Goal: Transaction & Acquisition: Obtain resource

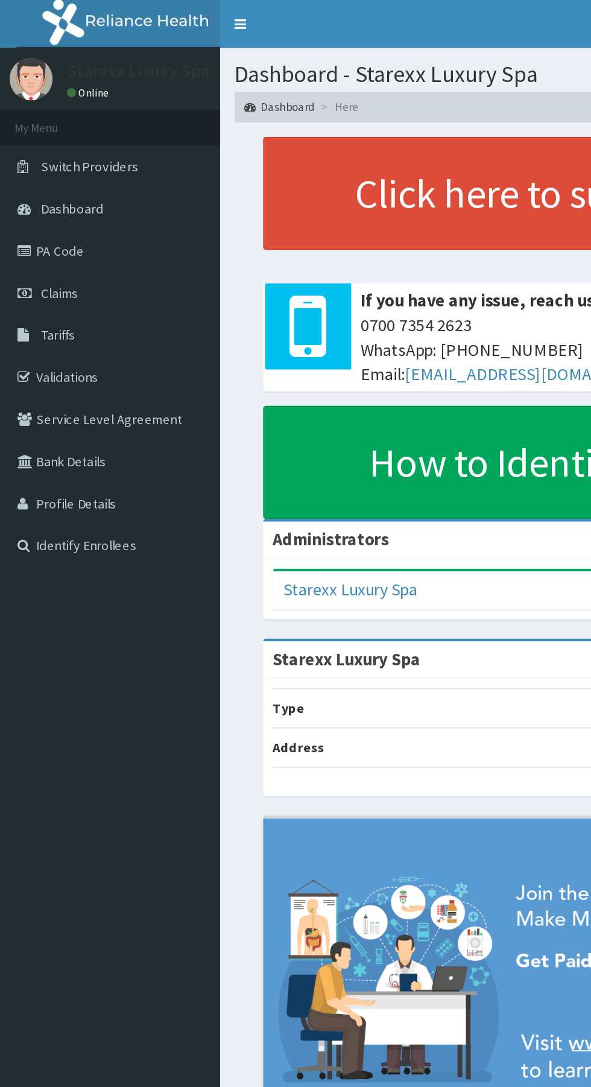
click at [47, 190] on link "Claims" at bounding box center [69, 184] width 139 height 27
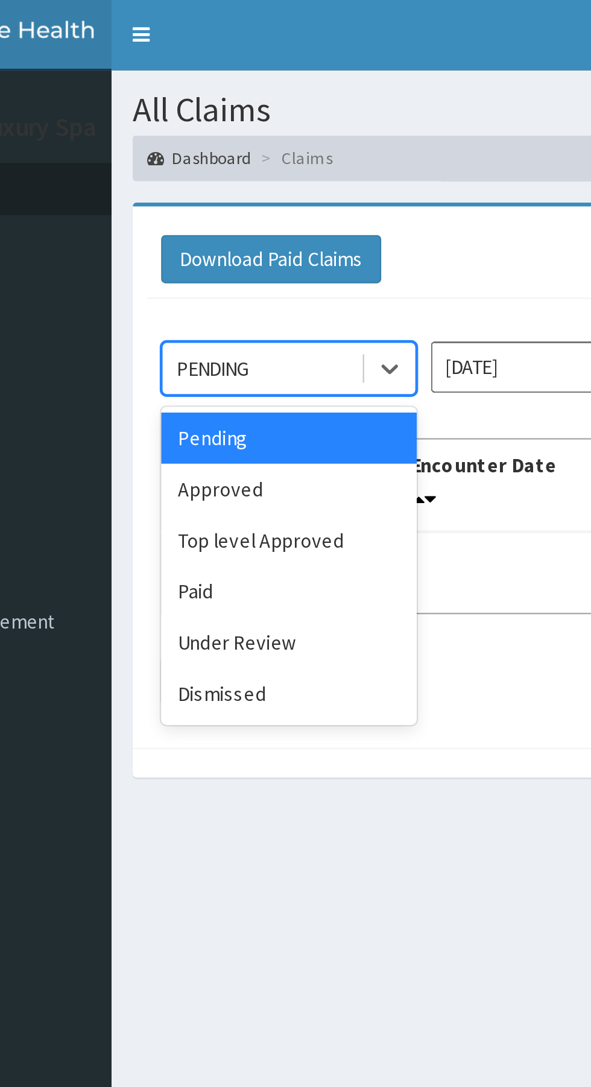
click at [214, 204] on div "Approved" at bounding box center [214, 208] width 109 height 22
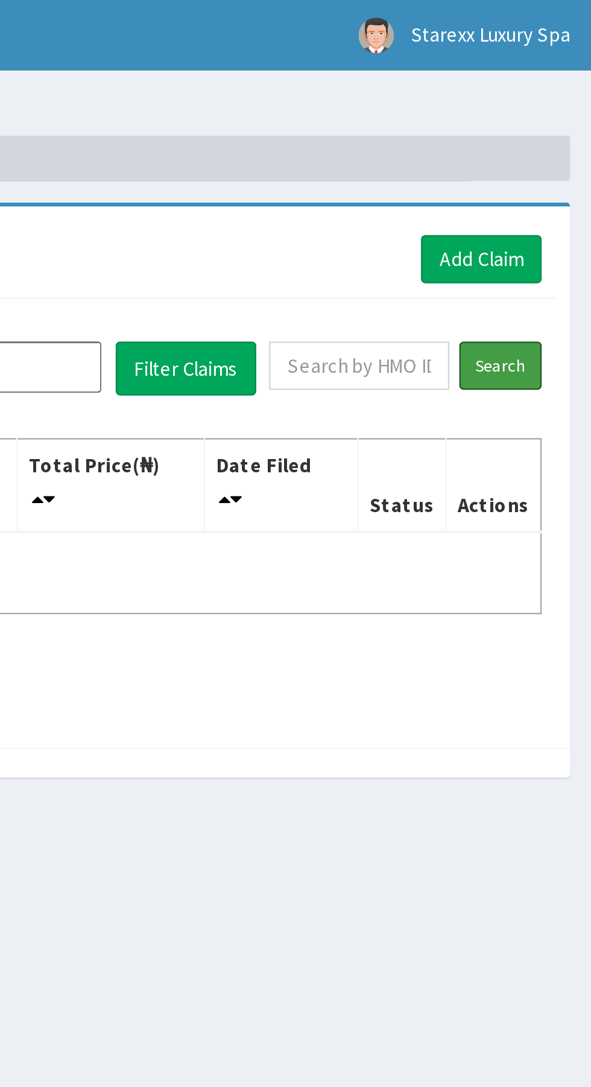
click at [553, 154] on input "Search" at bounding box center [552, 155] width 35 height 21
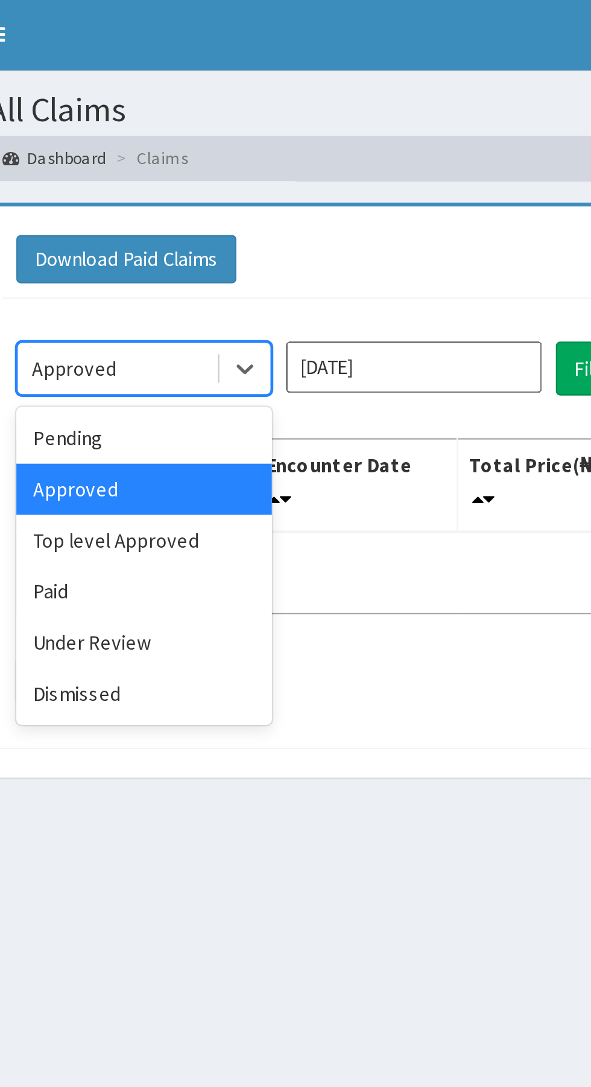
click at [197, 249] on div "Paid" at bounding box center [214, 252] width 109 height 22
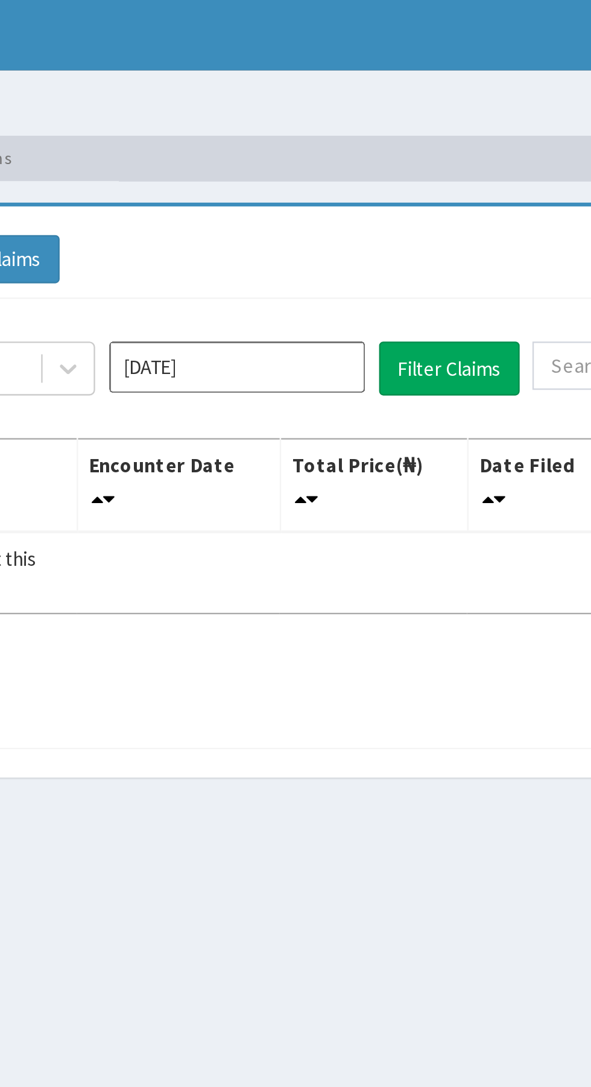
click at [328, 157] on input "[DATE]" at bounding box center [329, 156] width 109 height 22
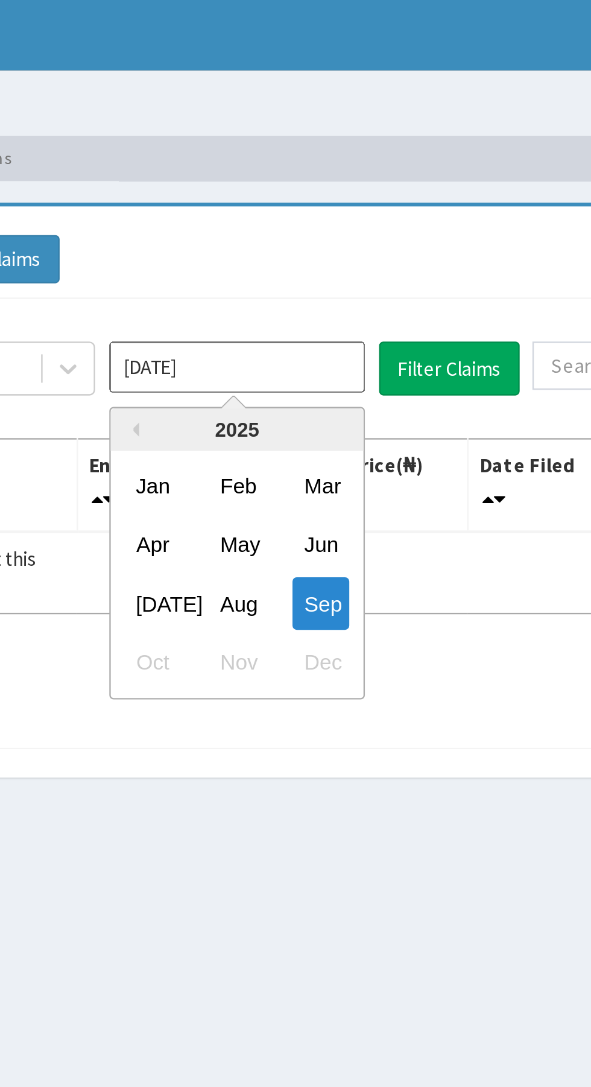
click at [335, 258] on div "Aug" at bounding box center [329, 256] width 24 height 22
type input "[DATE]"
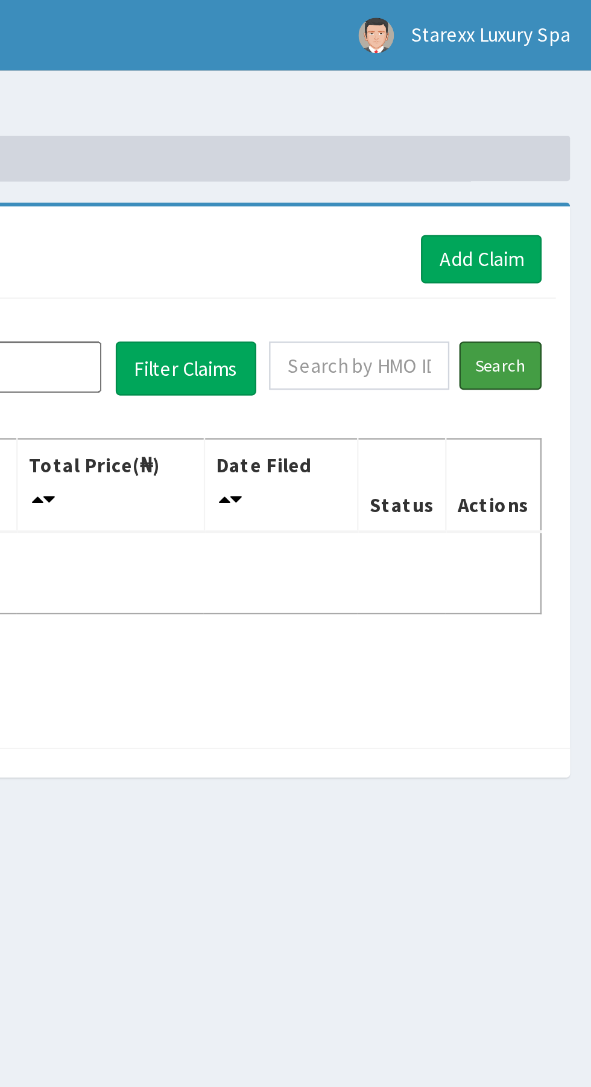
click at [556, 153] on input "Search" at bounding box center [552, 155] width 35 height 21
click at [558, 154] on input "Search" at bounding box center [552, 155] width 35 height 21
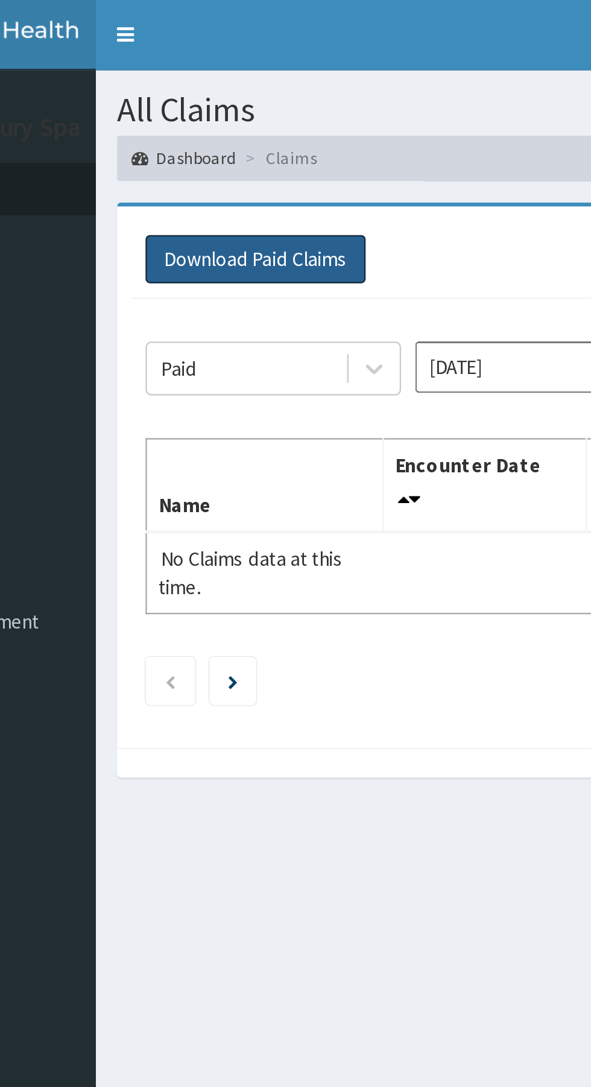
click at [217, 109] on button "Download Paid Claims" at bounding box center [207, 110] width 94 height 21
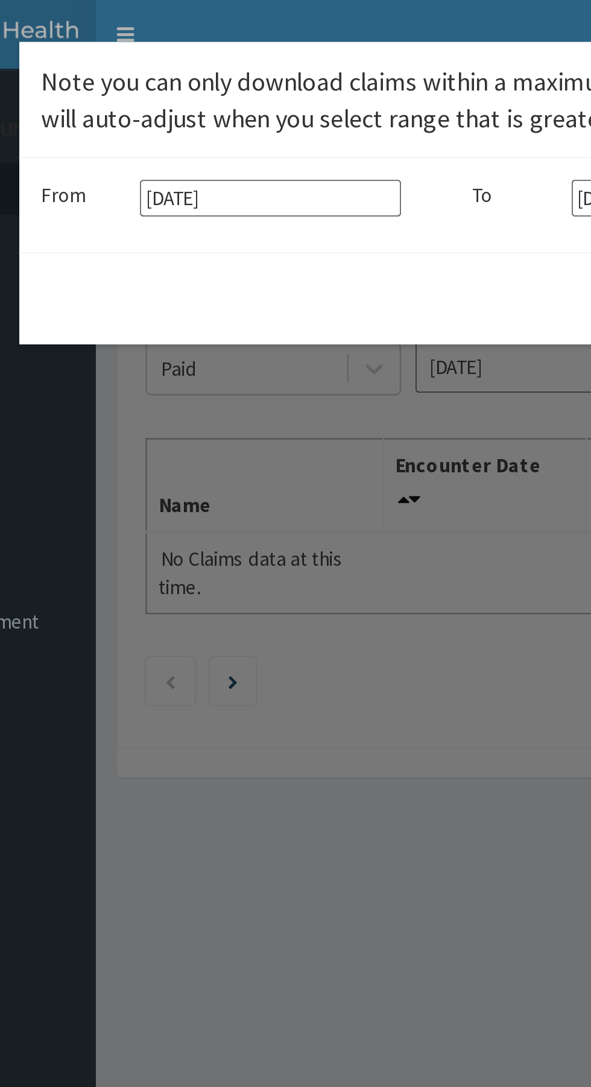
click at [224, 81] on input "[DATE]" at bounding box center [212, 85] width 111 height 16
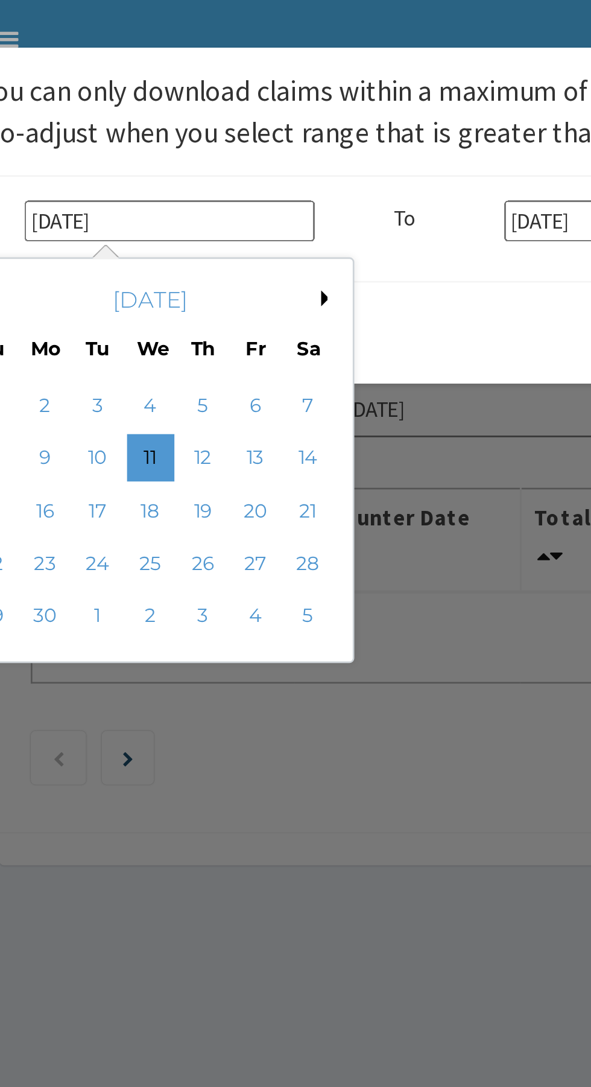
click at [303, 102] on div "Previous Month Next Month [DATE] Su Mo Tu We Th Fr Sa 1 2 3 4 5 6 7 8 9 10 11 1…" at bounding box center [229, 177] width 205 height 158
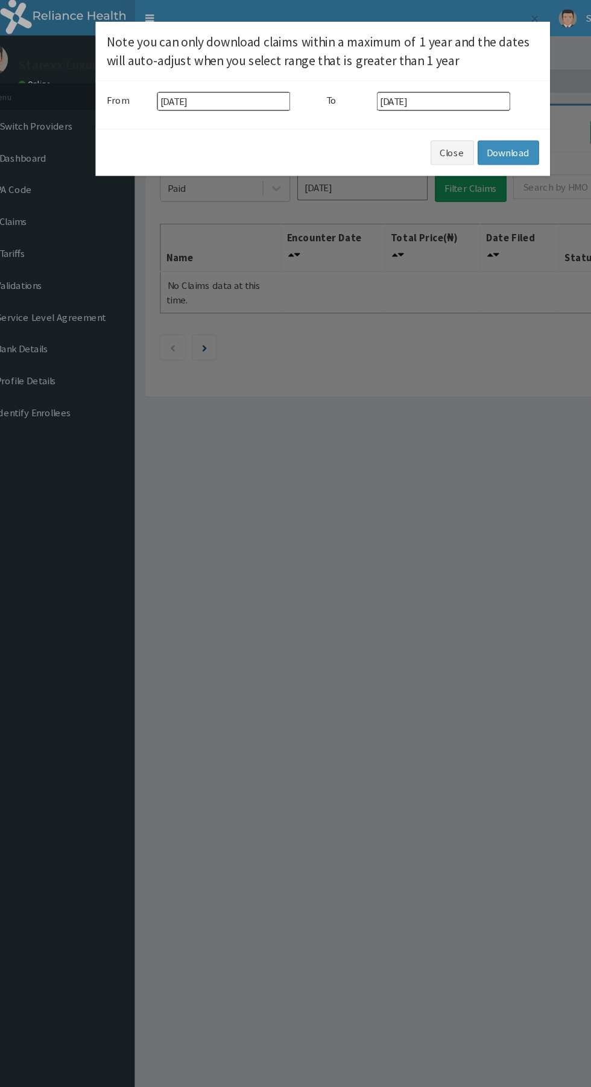
click at [218, 82] on input "[DATE]" at bounding box center [212, 85] width 111 height 16
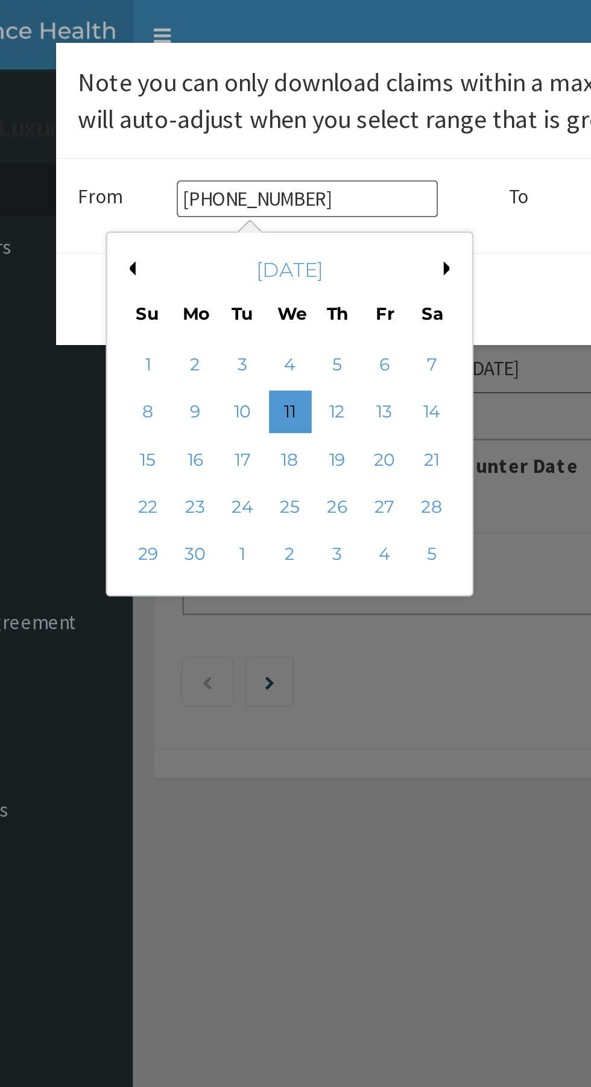
type input "[DATE]"
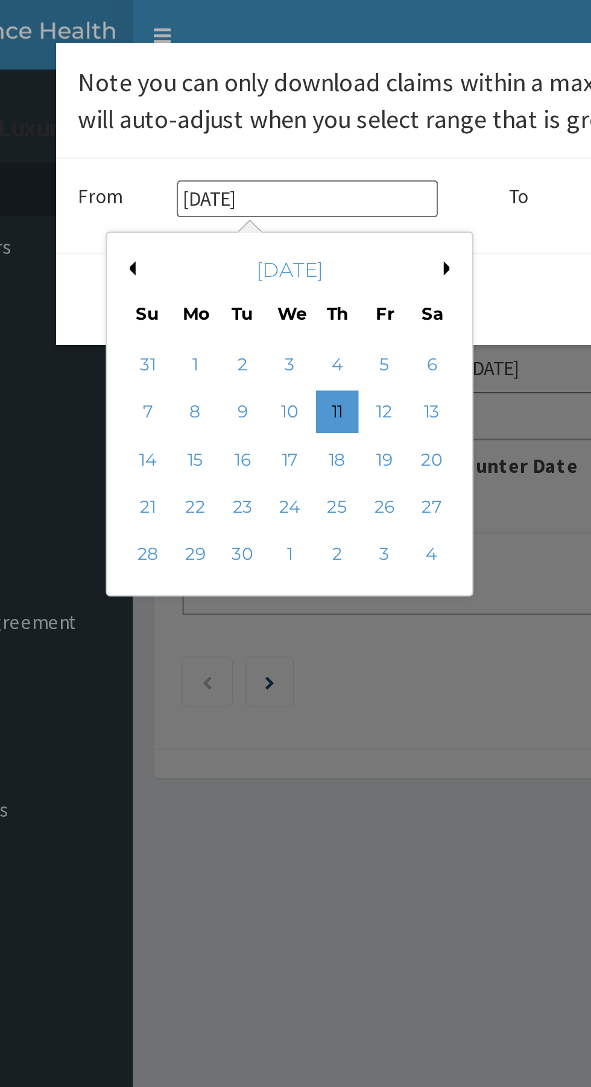
type input "11-06-2"
type input "[DATE]"
type input "1"
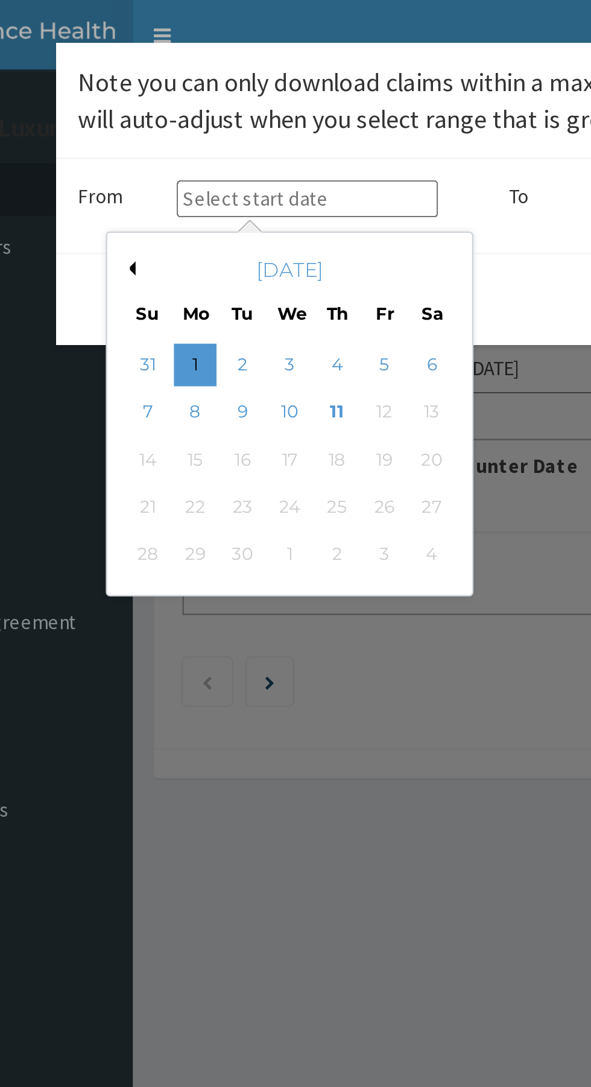
type input "0"
type input "[DATE]"
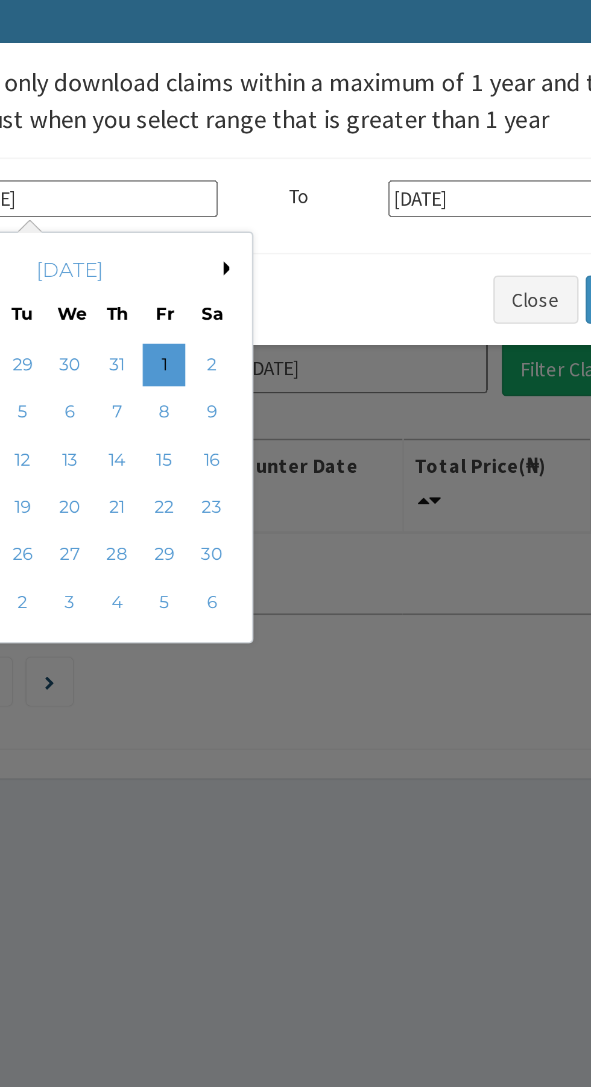
type input "[DATE]"
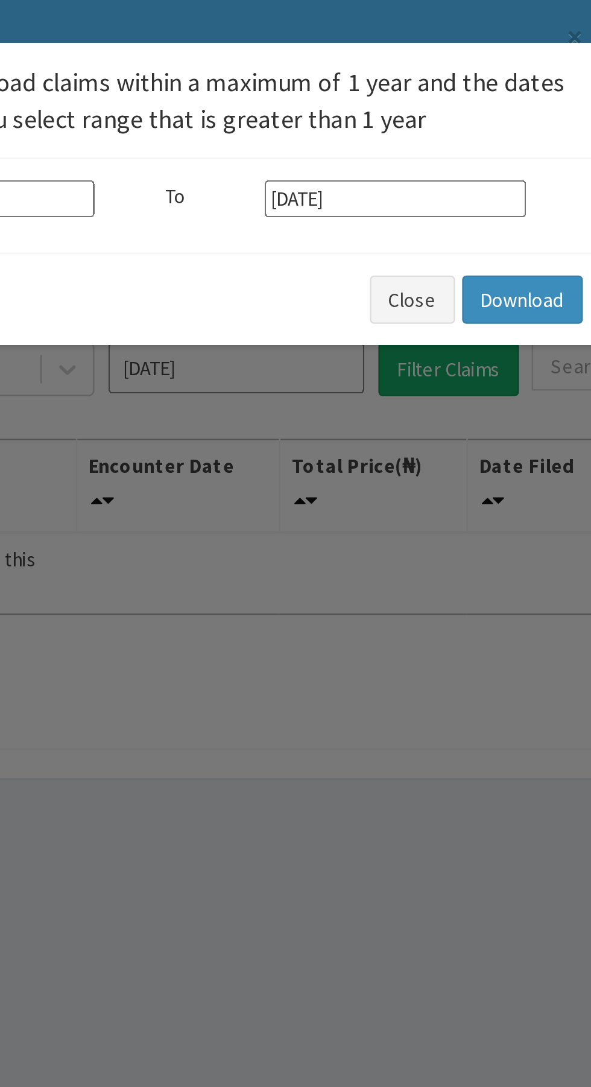
click at [398, 84] on input "[DATE]" at bounding box center [396, 85] width 111 height 16
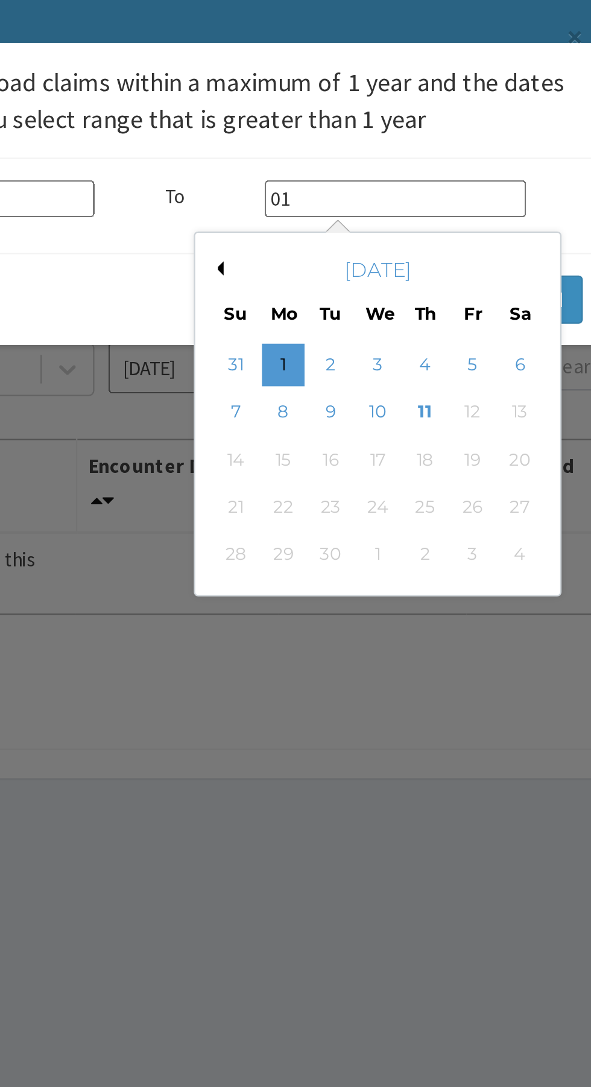
type input "0"
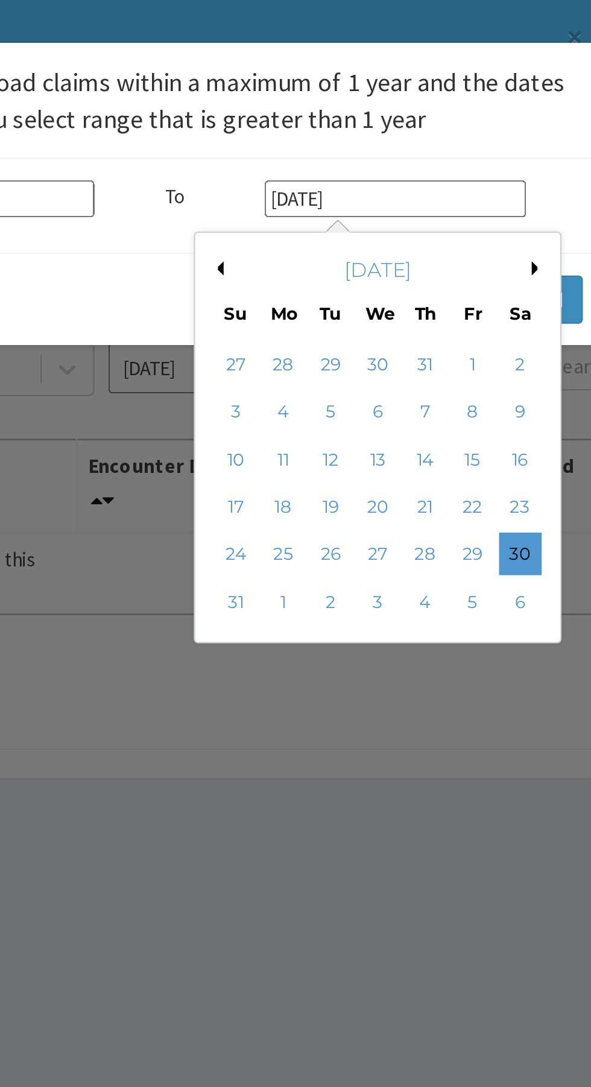
type input "[DATE]"
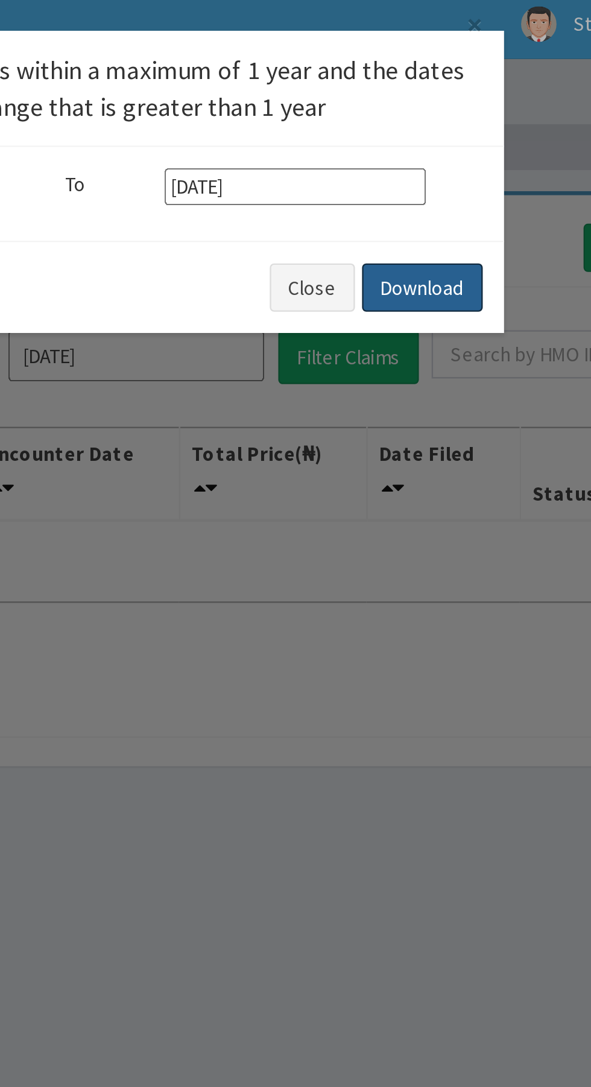
click at [450, 127] on button "Download" at bounding box center [450, 127] width 51 height 21
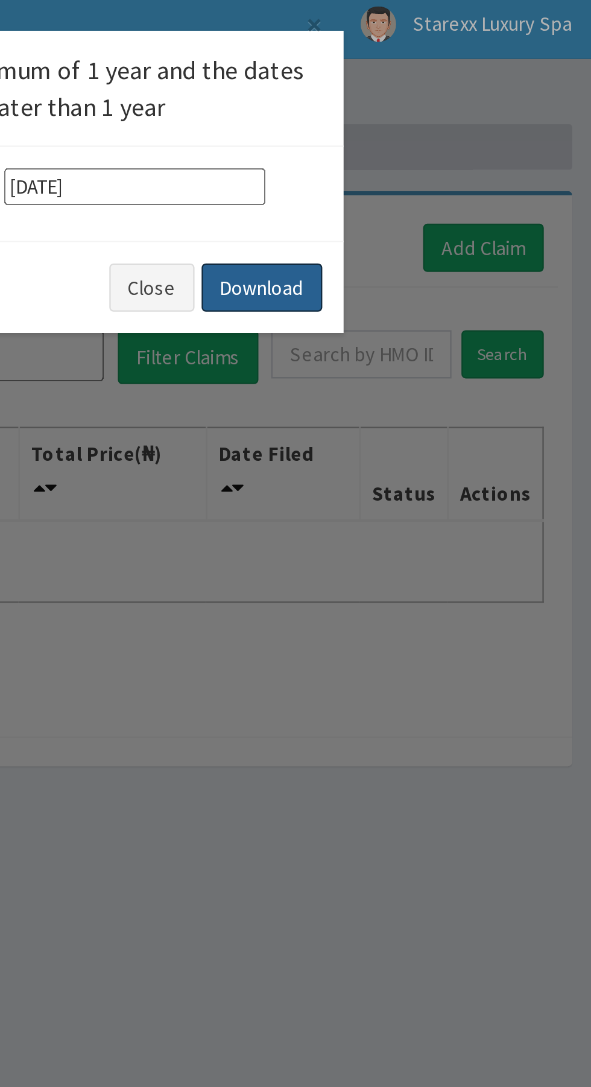
click at [451, 133] on button "Download" at bounding box center [450, 127] width 51 height 21
